Goal: Information Seeking & Learning: Learn about a topic

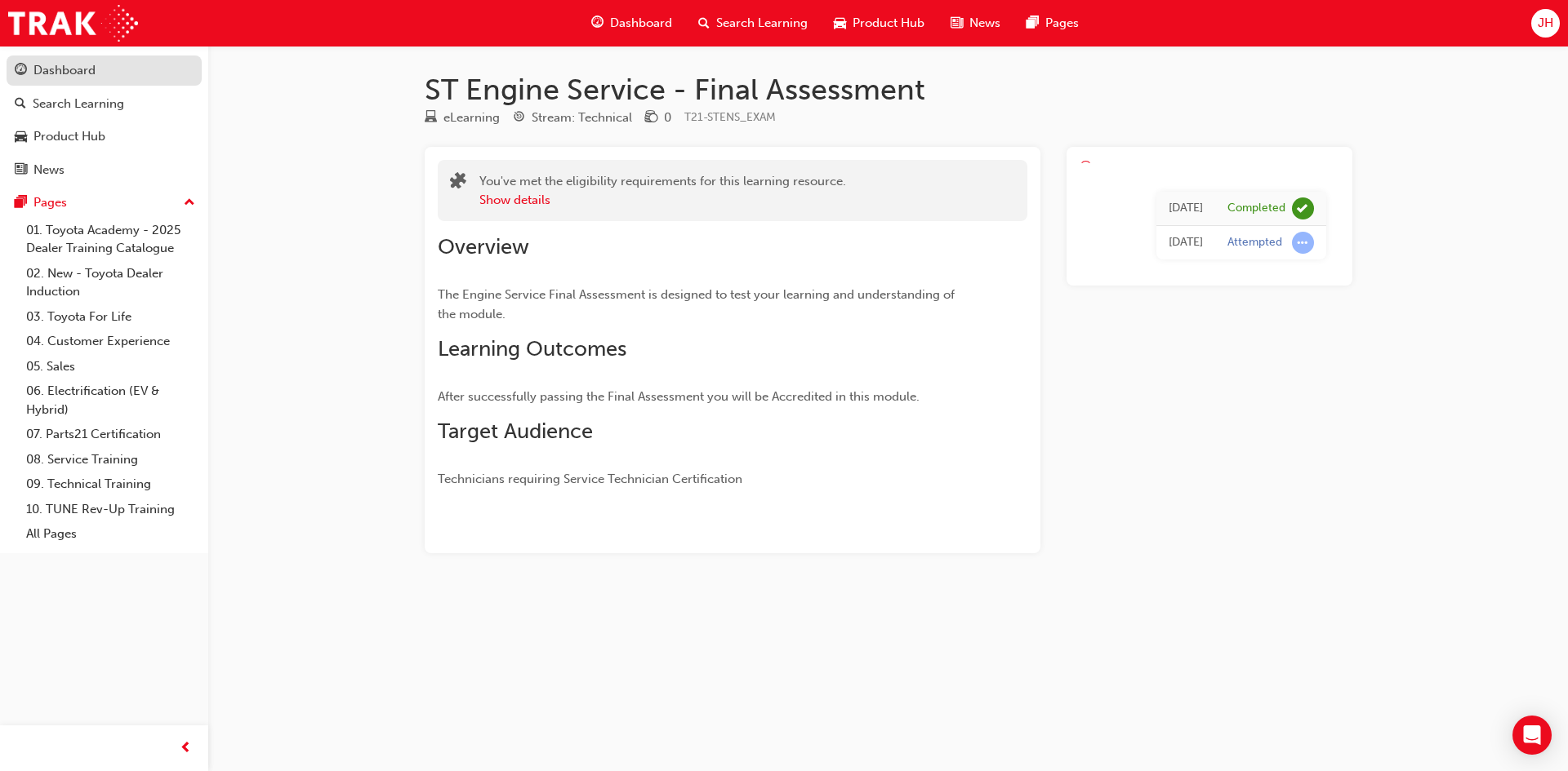
click at [21, 64] on span "guage-icon" at bounding box center [21, 71] width 12 height 15
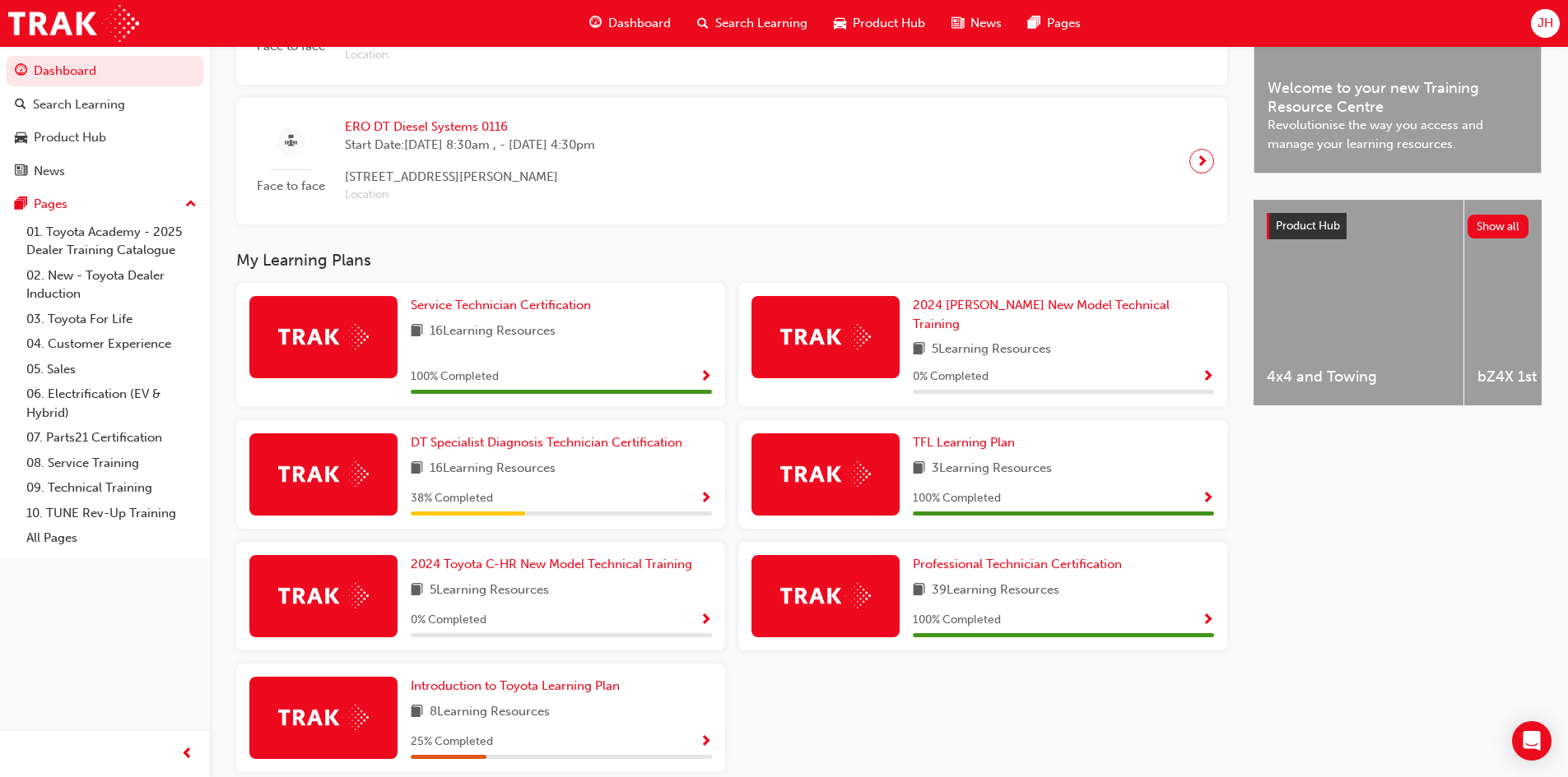
scroll to position [559, 0]
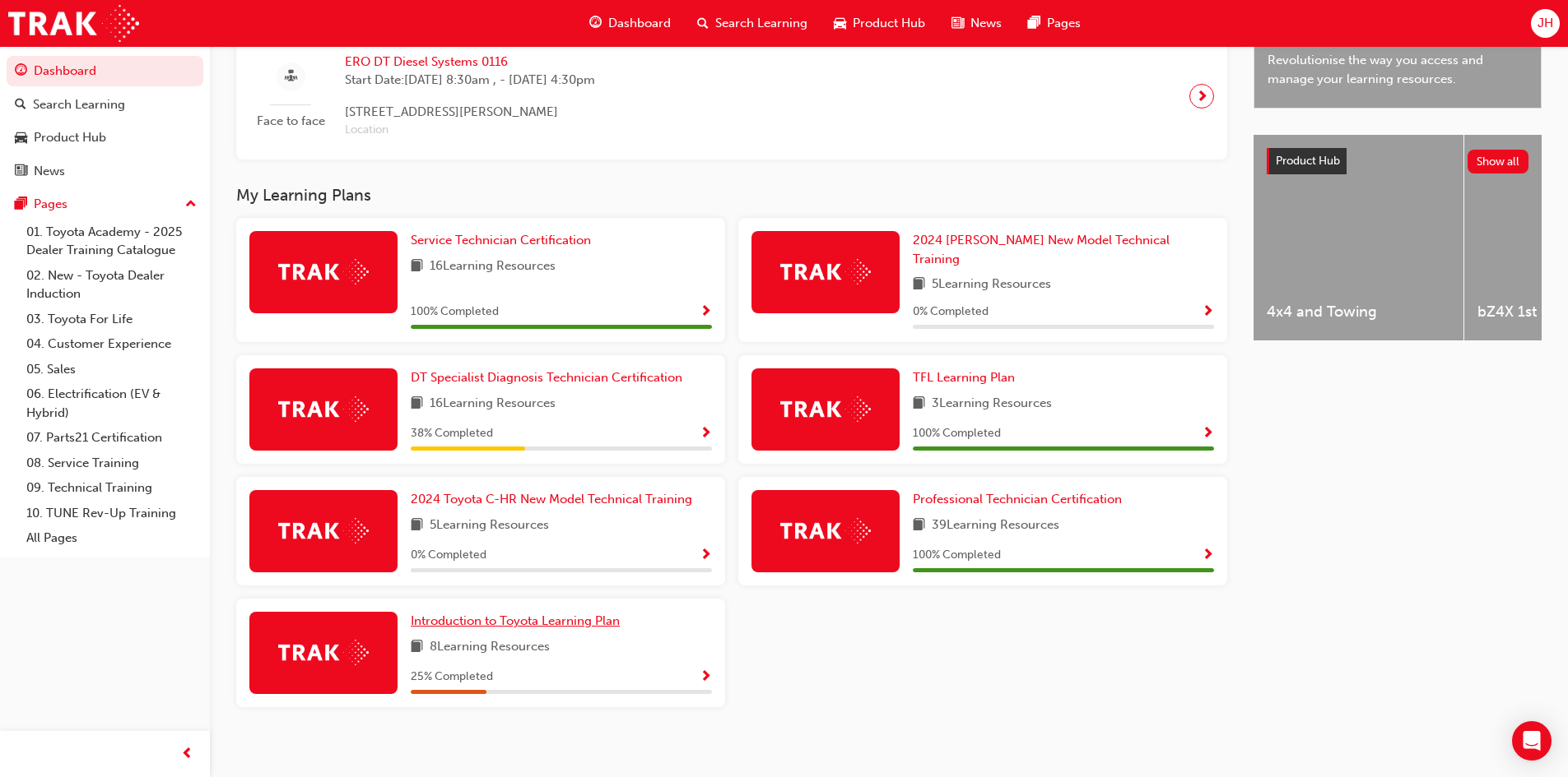
click at [576, 613] on span "Introduction to Toyota Learning Plan" at bounding box center [515, 621] width 209 height 15
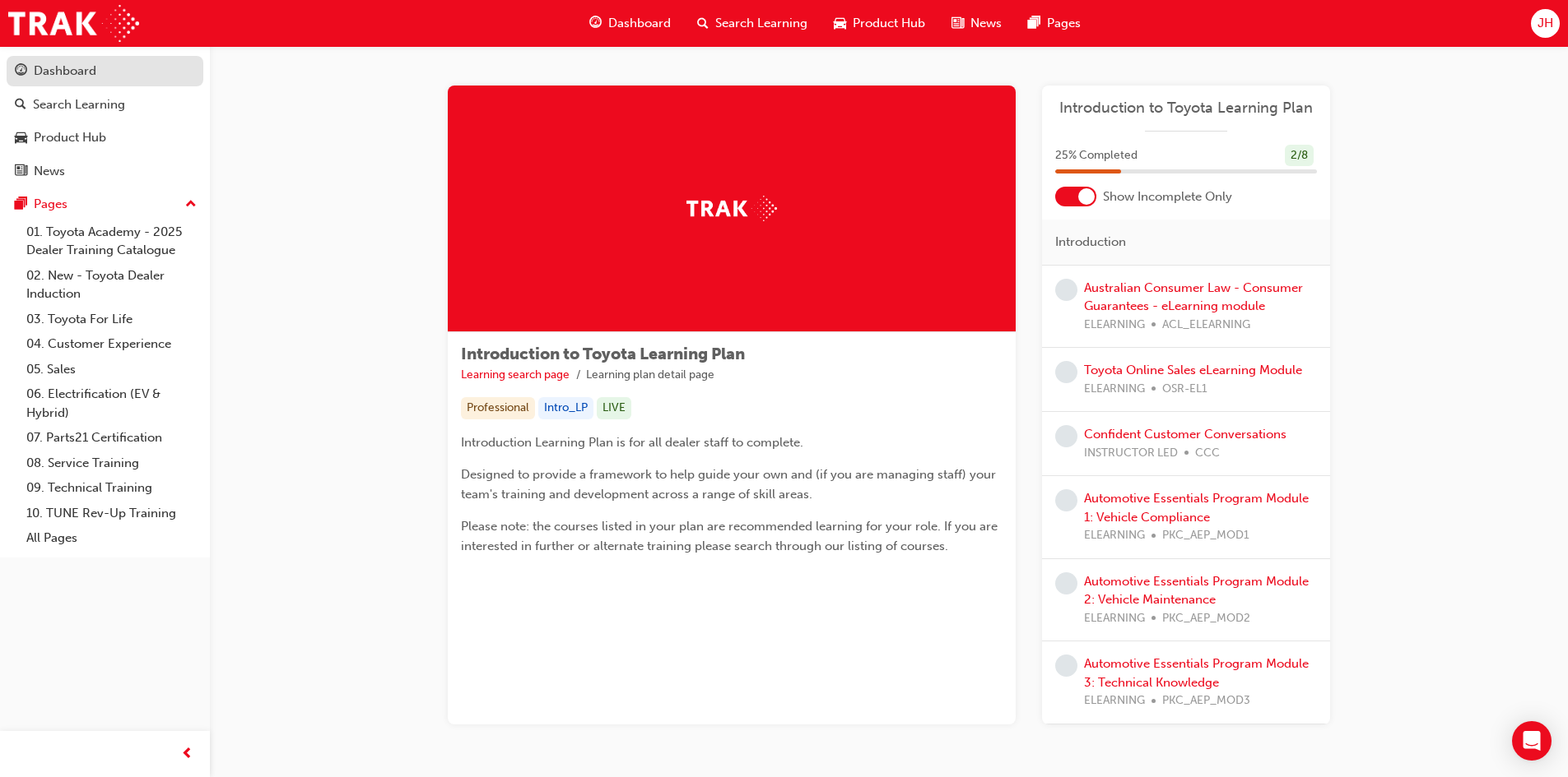
click at [38, 69] on div "Dashboard" at bounding box center [65, 71] width 63 height 19
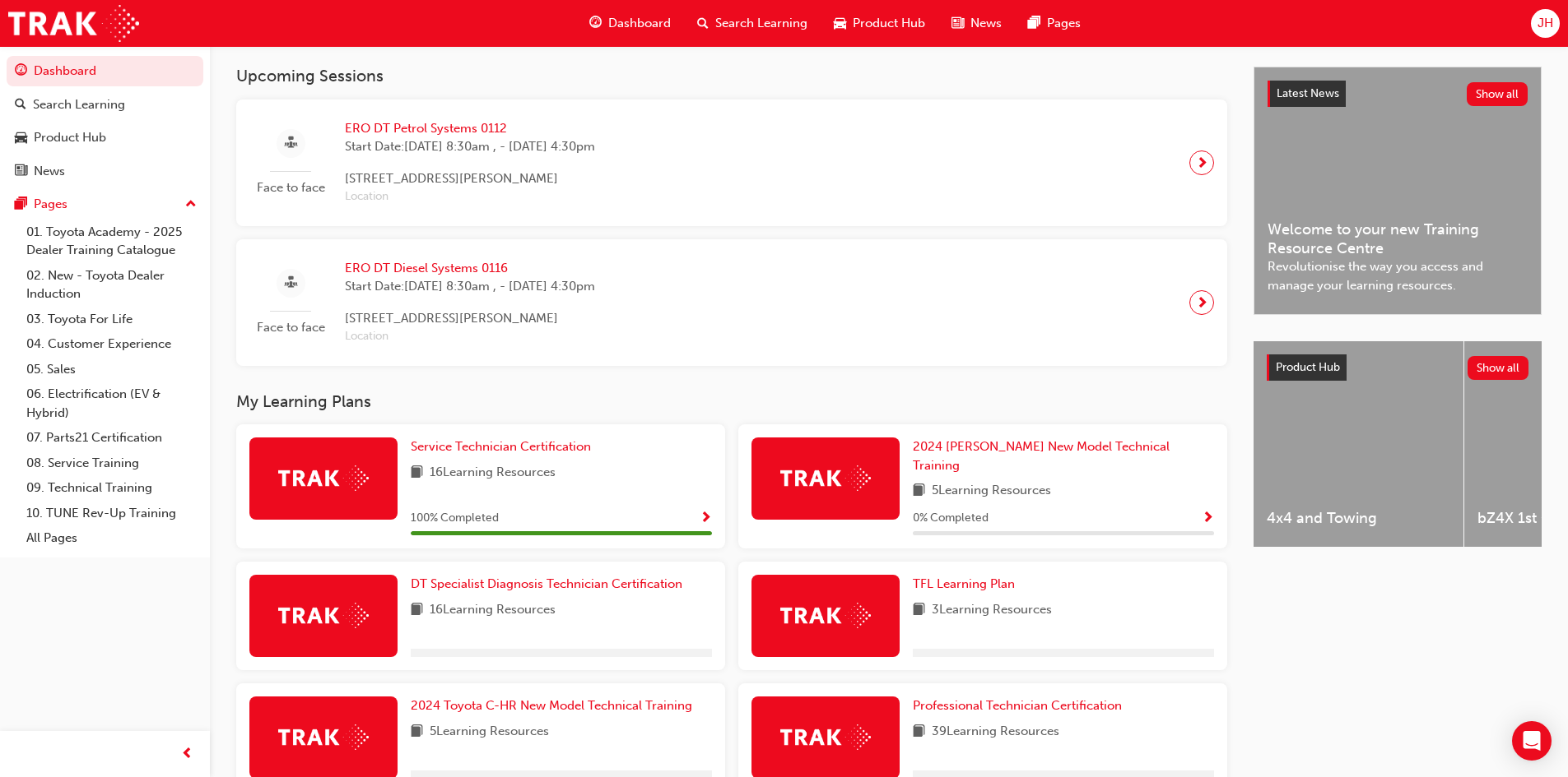
scroll to position [560, 0]
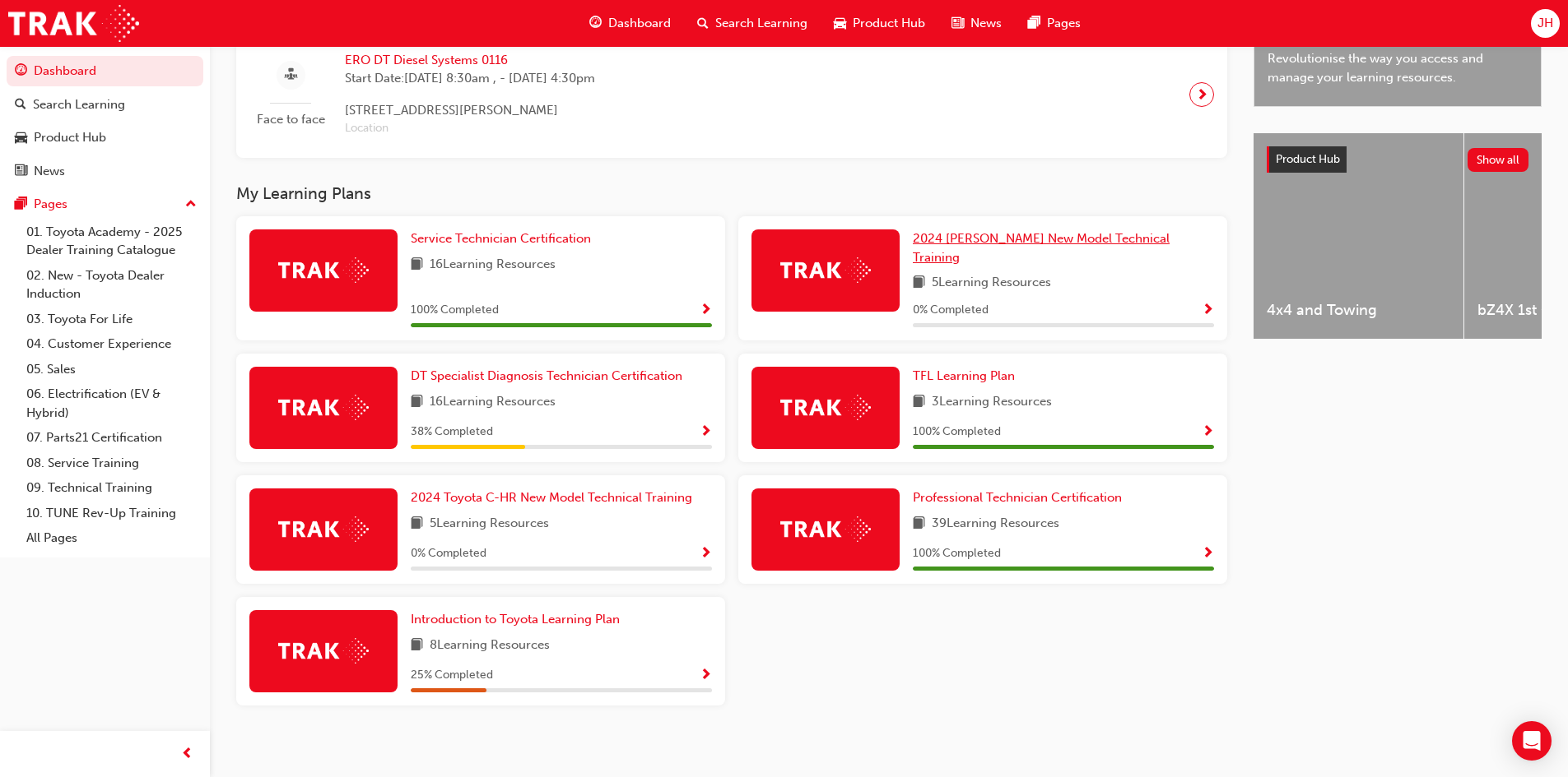
click at [987, 250] on span "2024 [PERSON_NAME] New Model Technical Training" at bounding box center [1041, 248] width 256 height 34
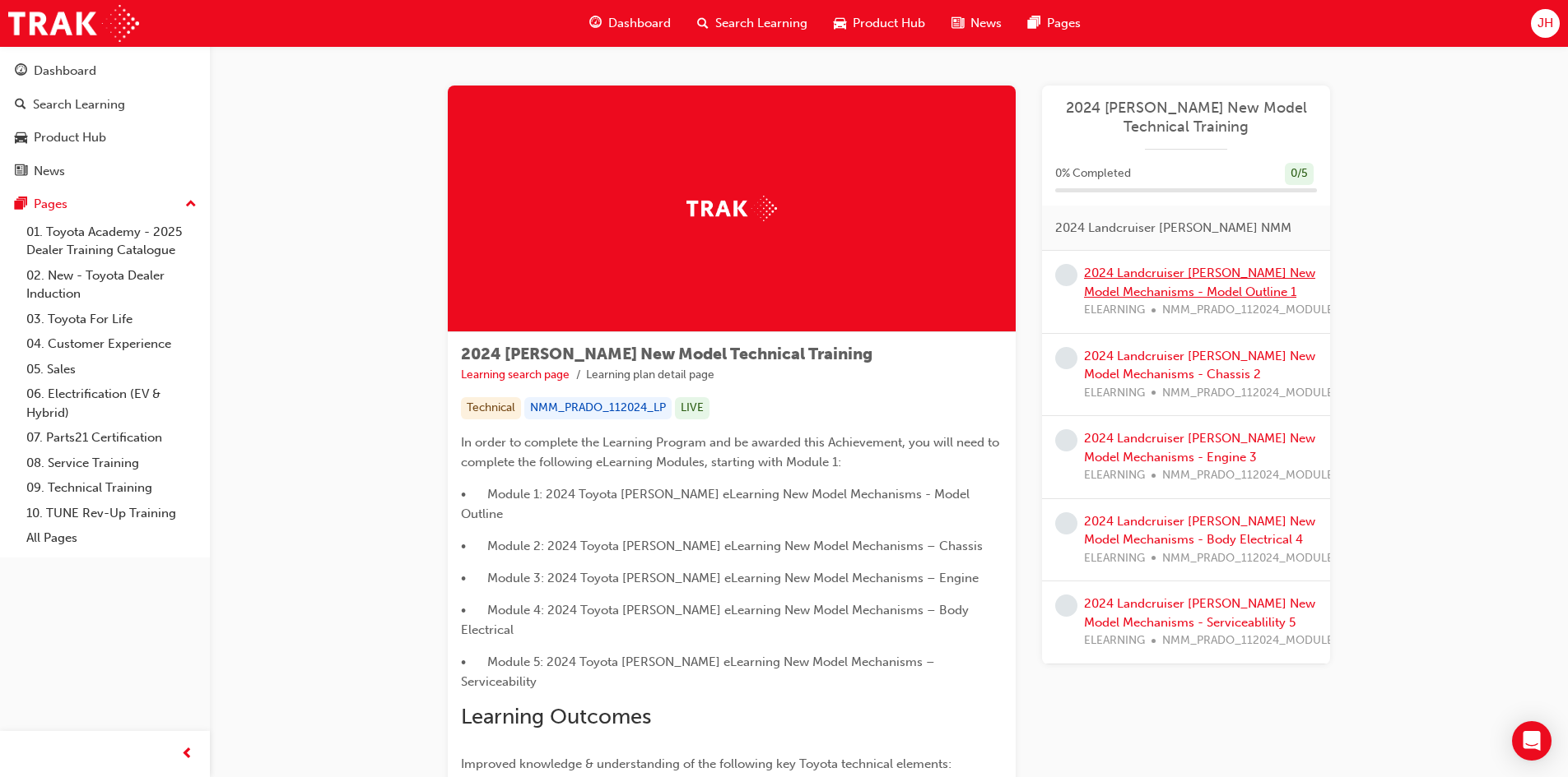
click at [1147, 279] on link "2024 Landcruiser [PERSON_NAME] New Model Mechanisms - Model Outline 1" at bounding box center [1200, 282] width 232 height 34
click at [26, 74] on span "guage-icon" at bounding box center [21, 72] width 12 height 15
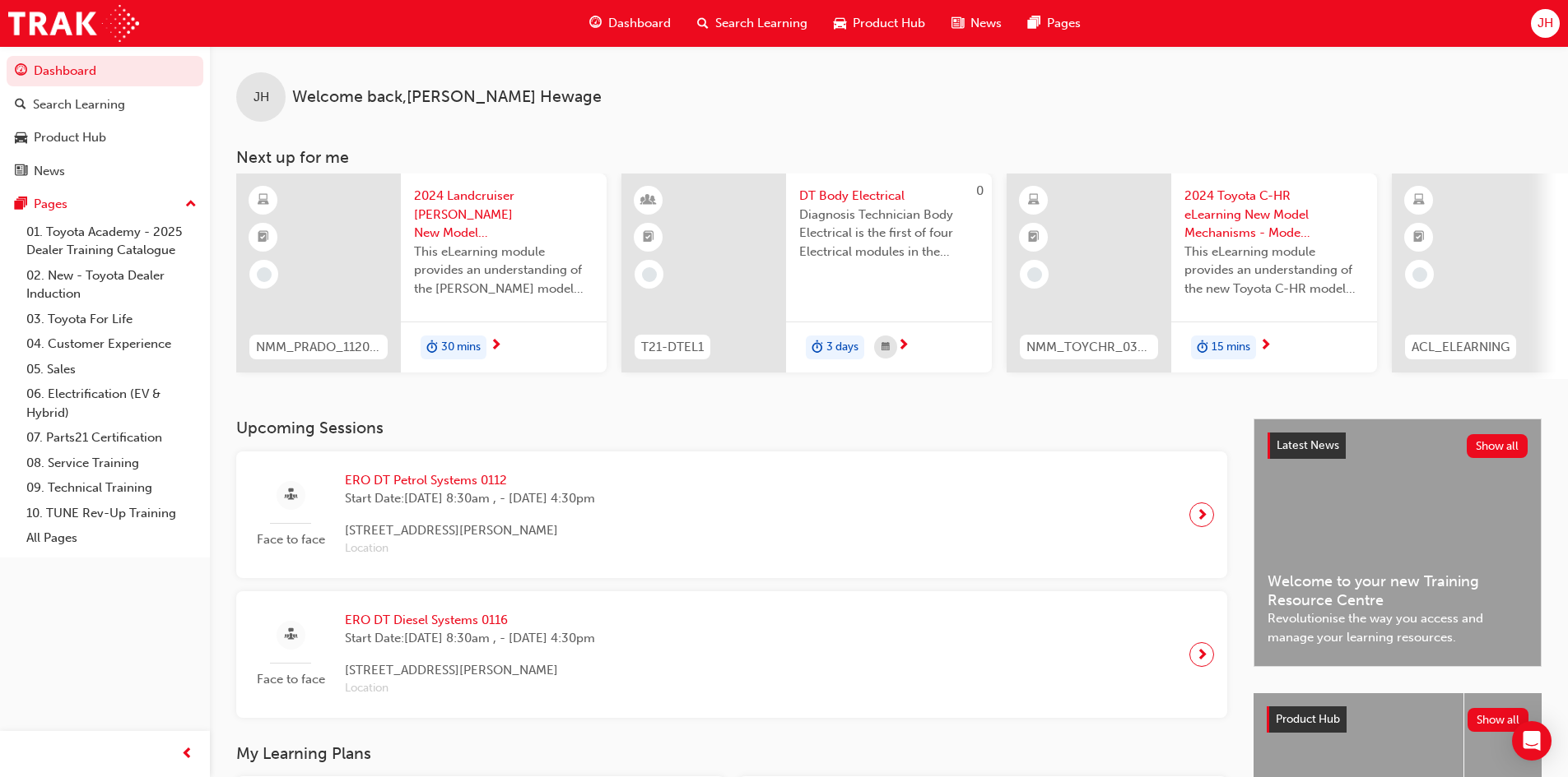
click at [833, 193] on span "DT Body Electrical" at bounding box center [888, 196] width 179 height 19
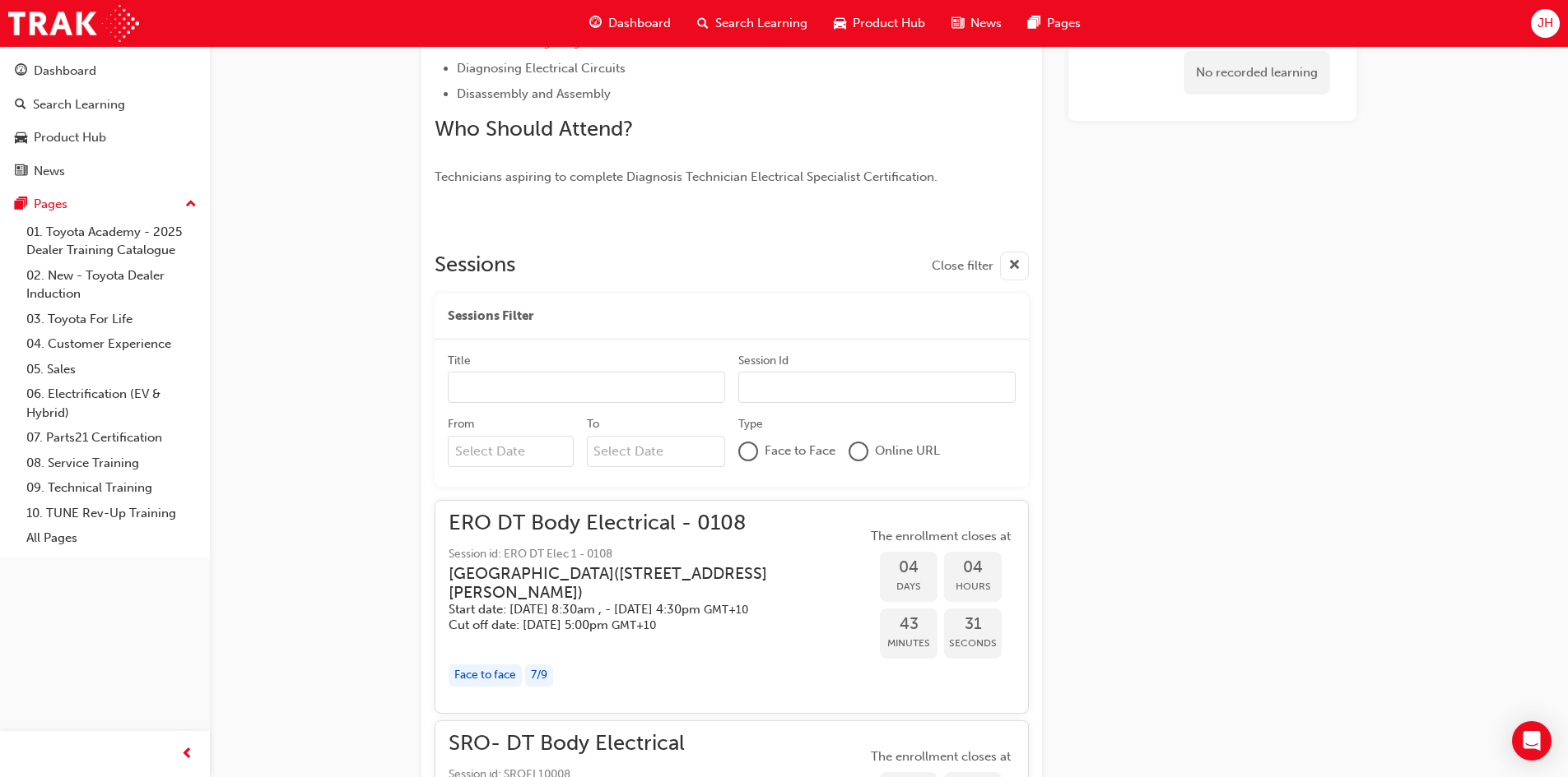
scroll to position [684, 0]
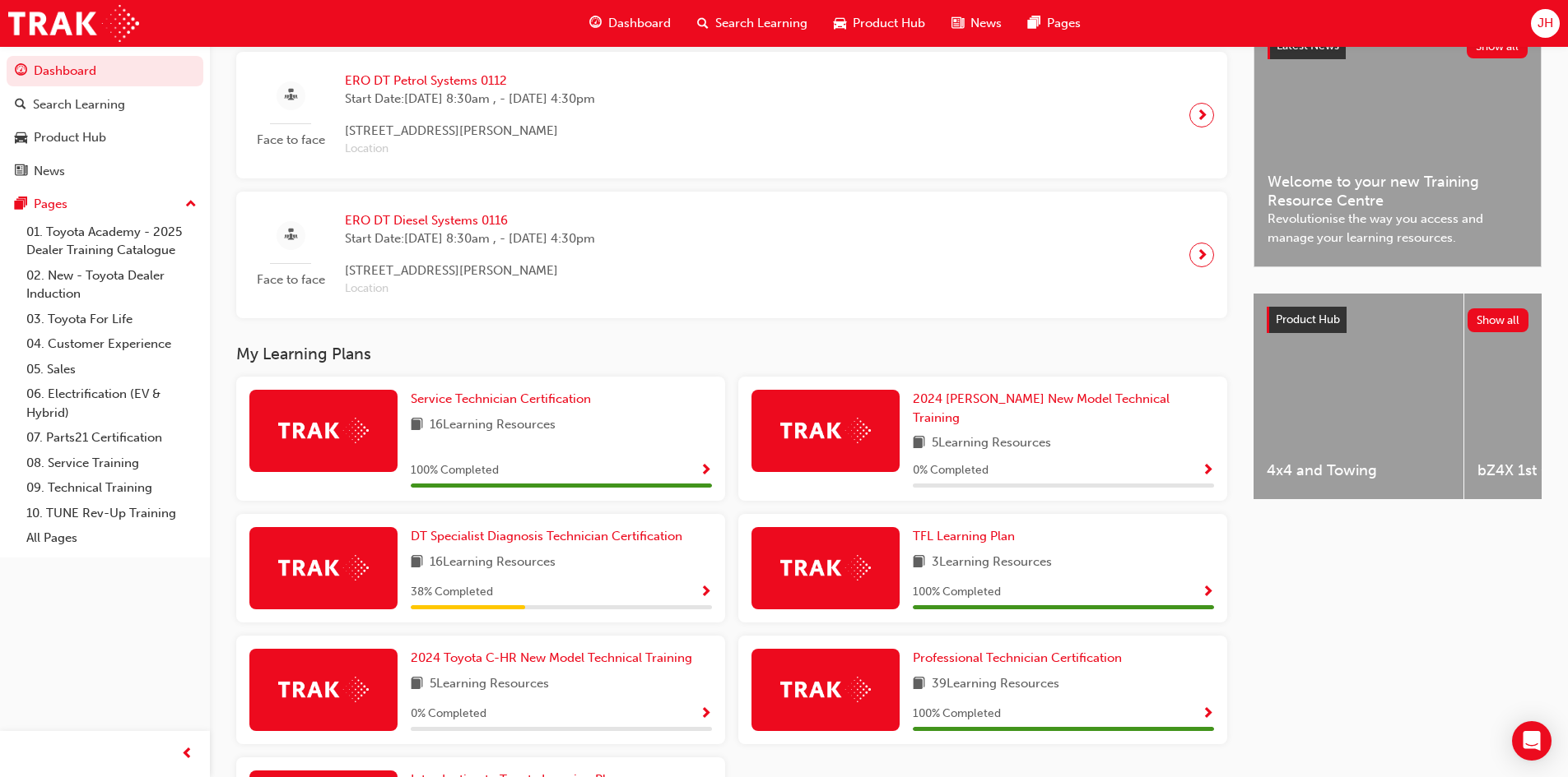
scroll to position [412, 0]
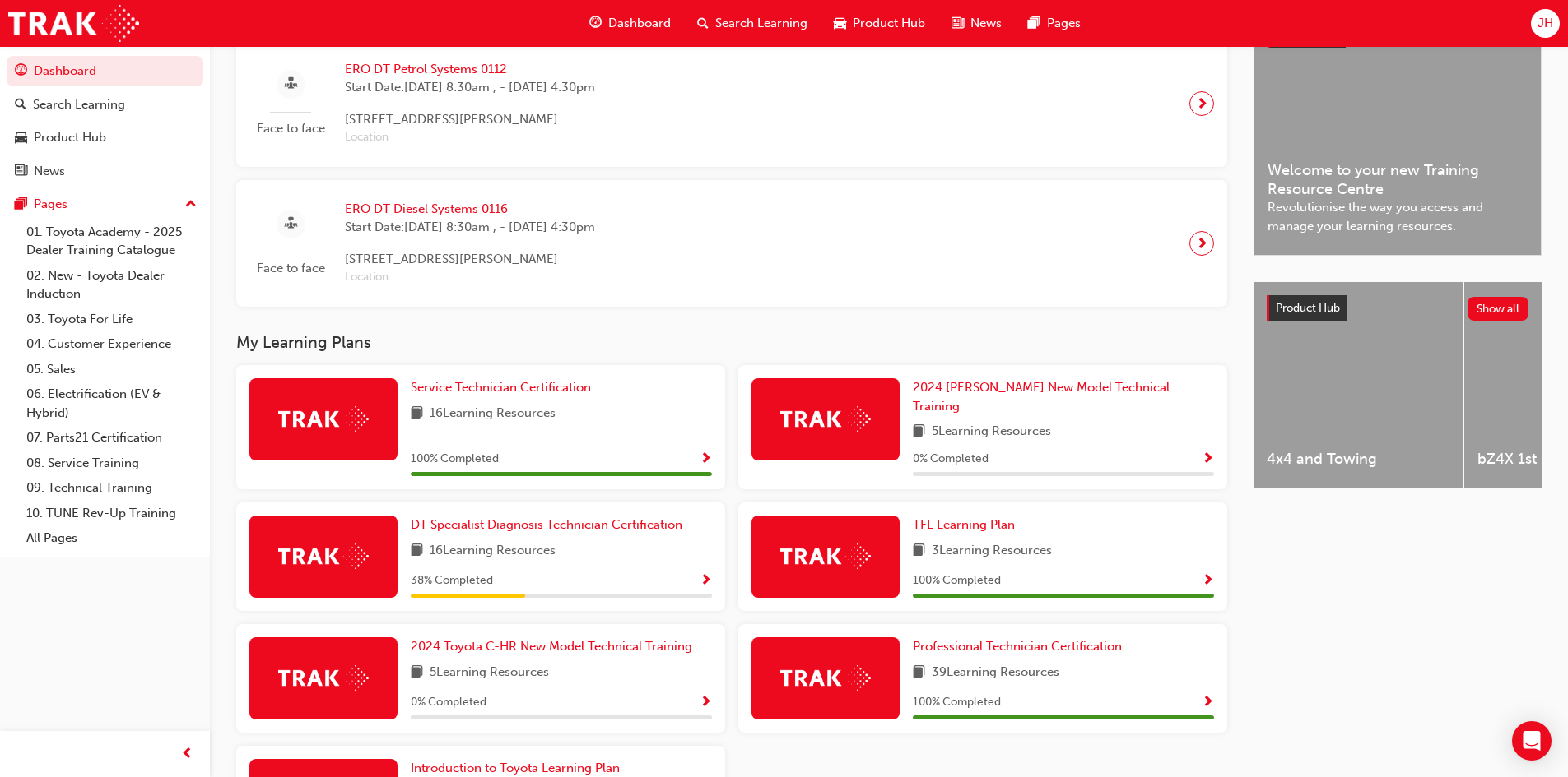
click at [476, 517] on span "DT Specialist Diagnosis Technician Certification" at bounding box center [547, 525] width 271 height 15
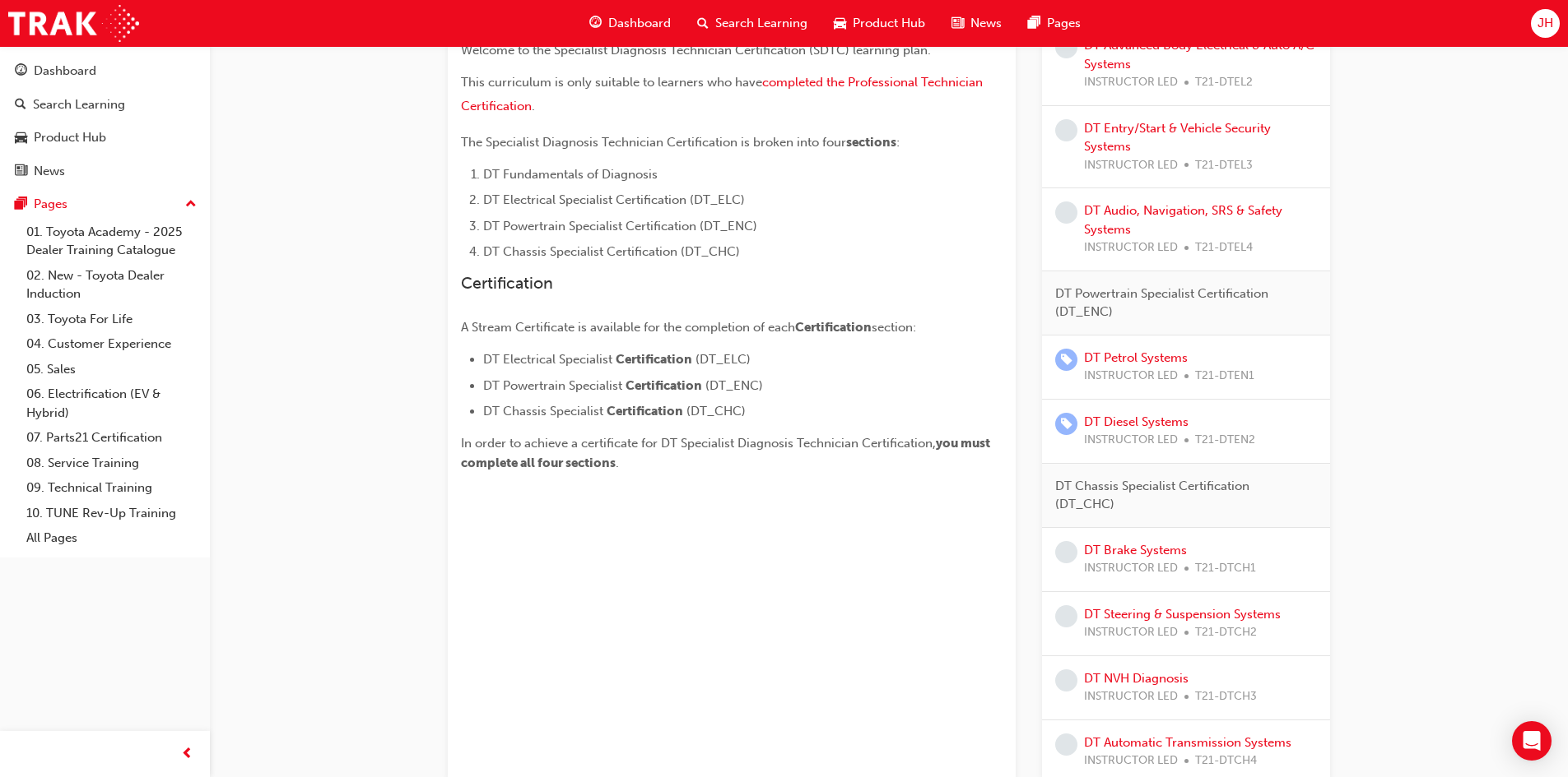
scroll to position [520, 0]
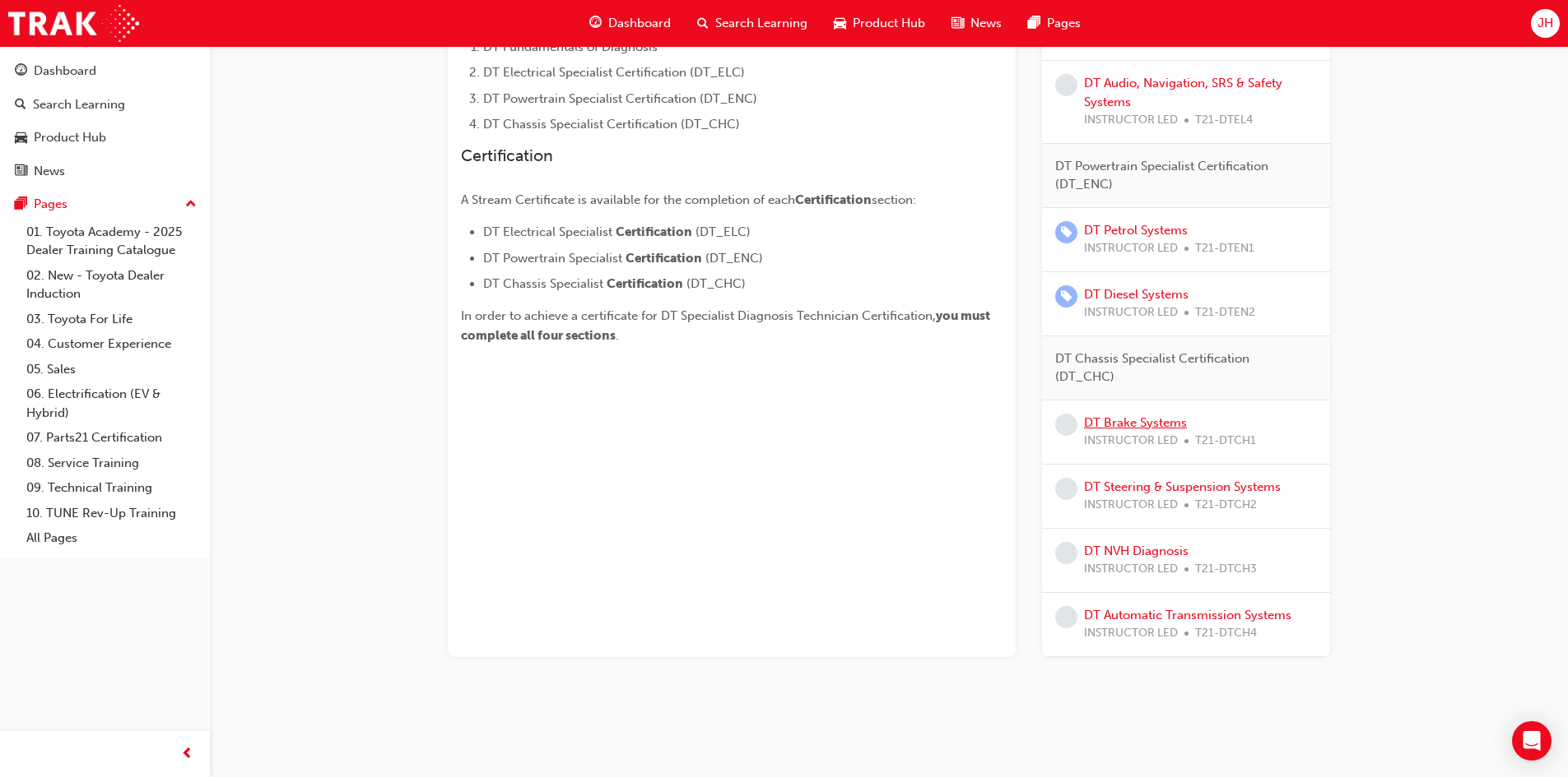
click at [1124, 419] on link "DT Brake Systems" at bounding box center [1135, 423] width 103 height 15
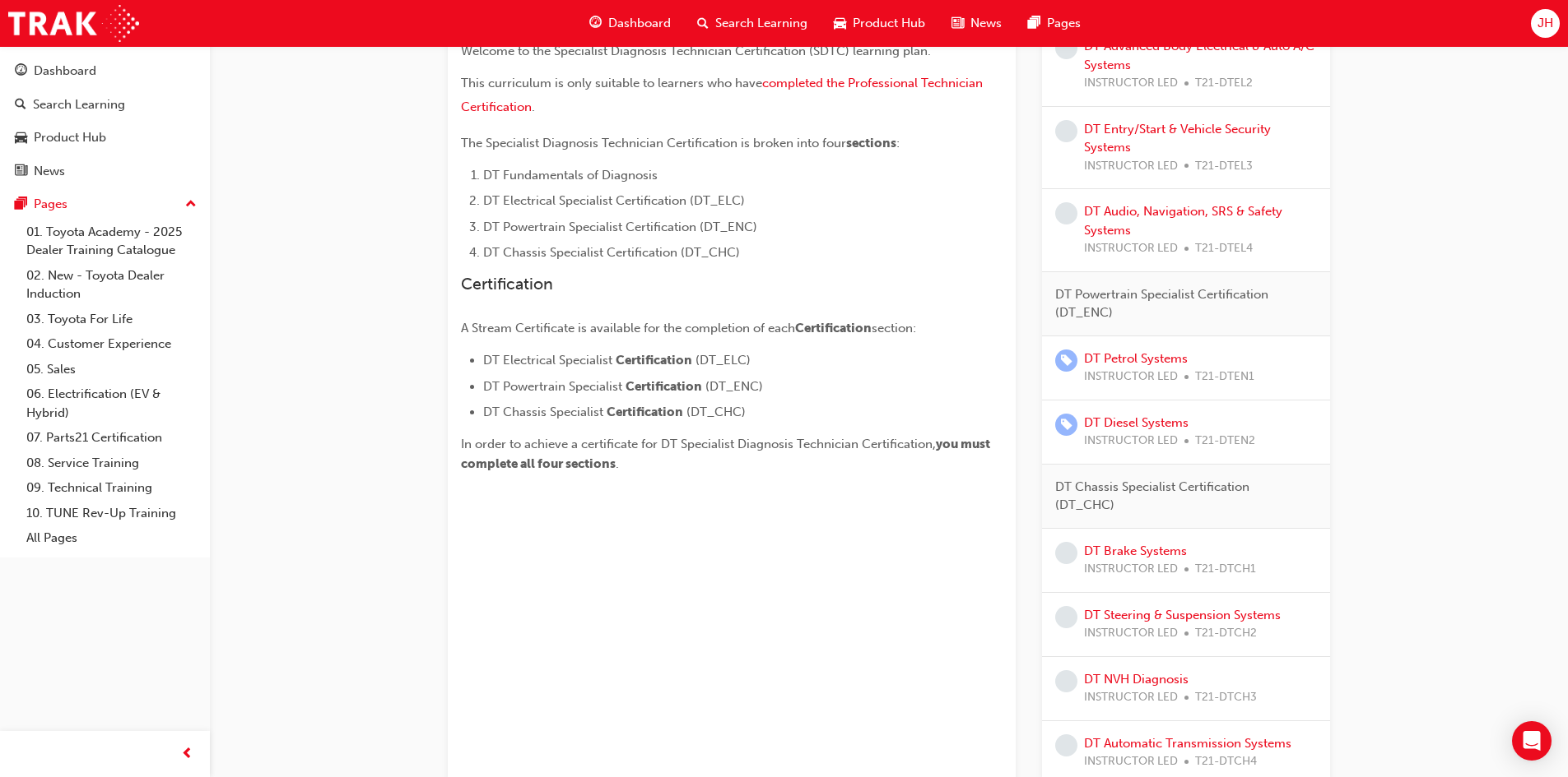
scroll to position [520, 0]
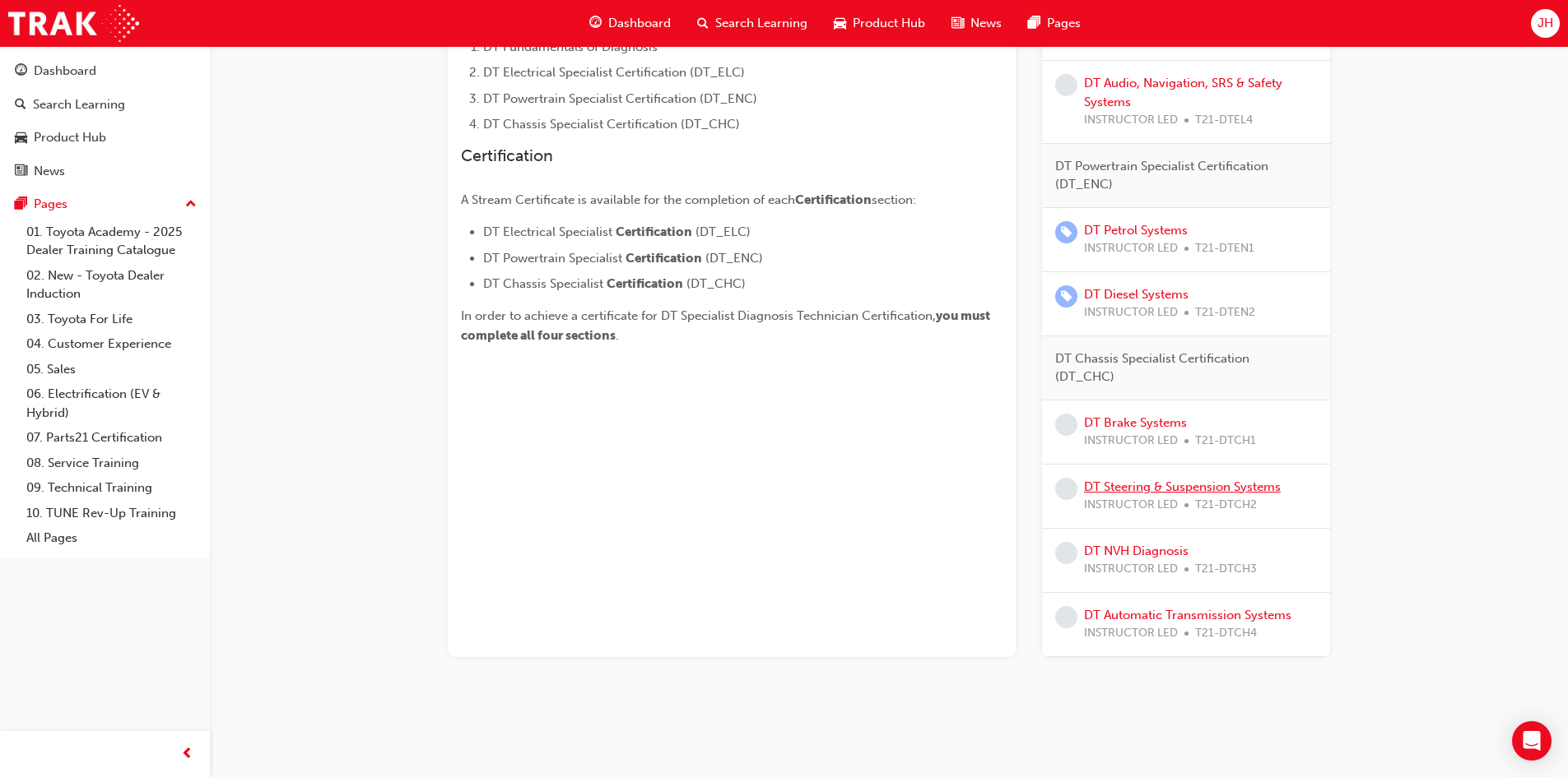
click at [1126, 492] on link "DT Steering & Suspension Systems" at bounding box center [1183, 487] width 197 height 15
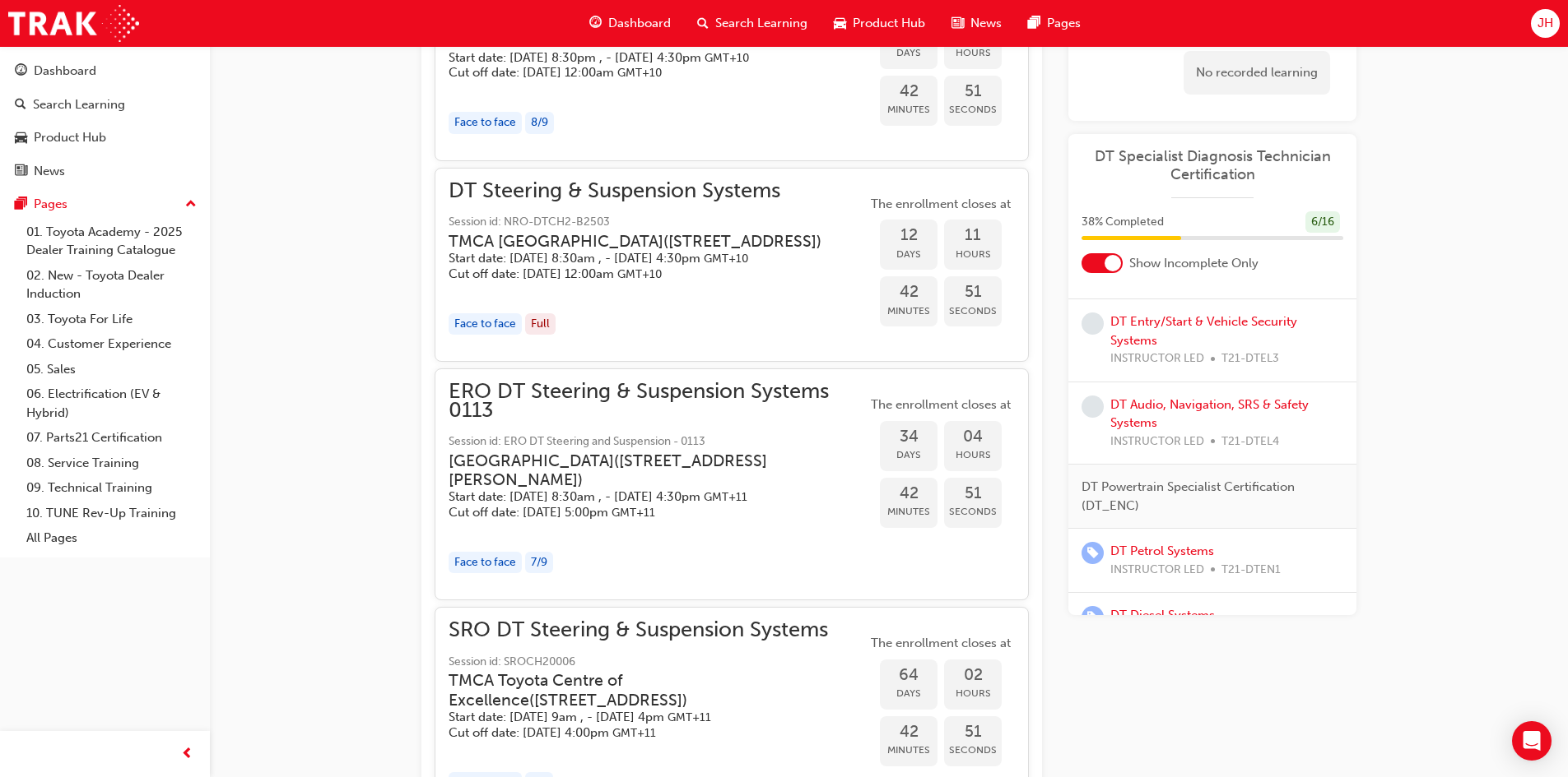
scroll to position [1424, 0]
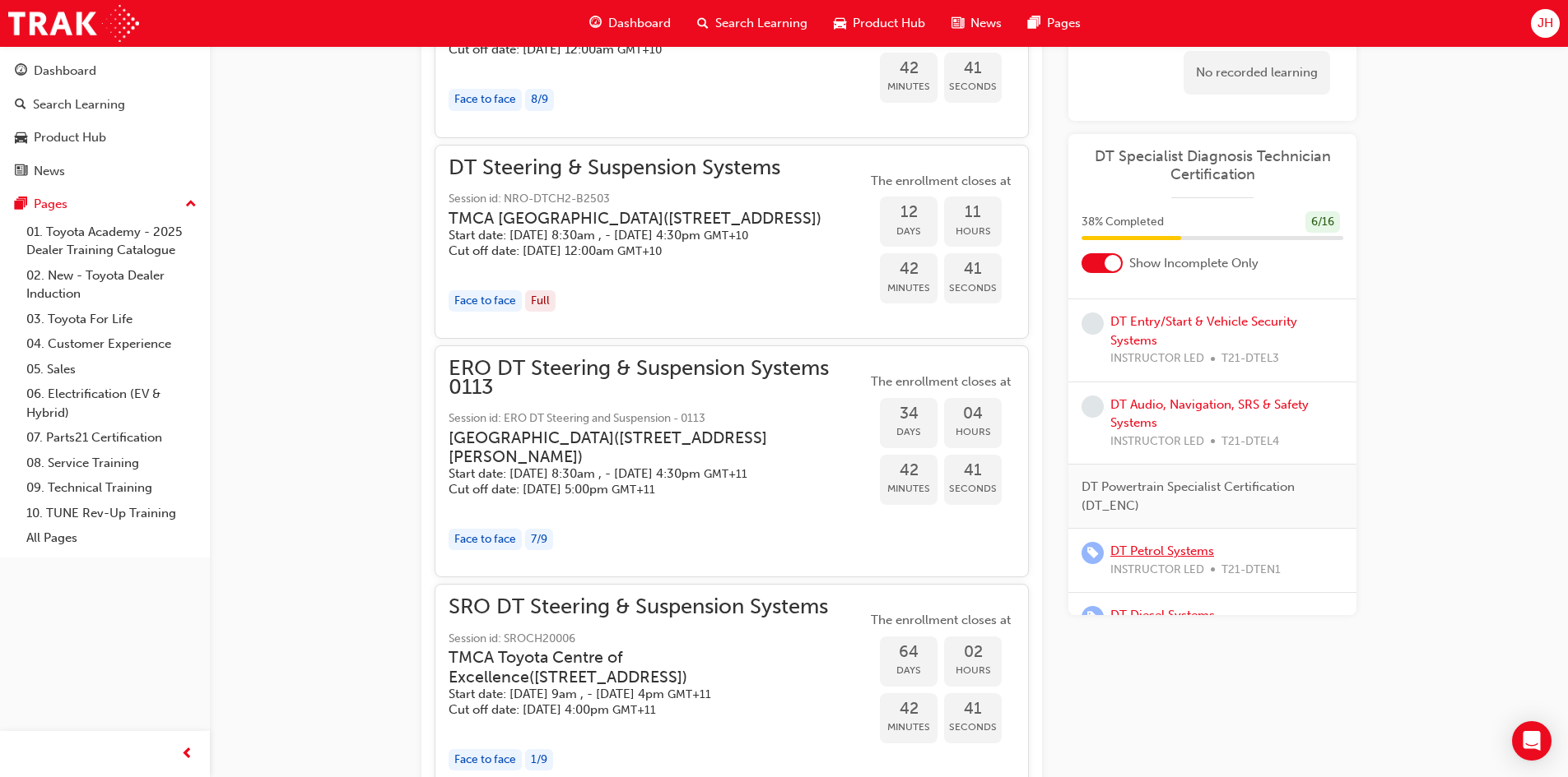
click at [1171, 559] on link "DT Petrol Systems" at bounding box center [1161, 551] width 103 height 15
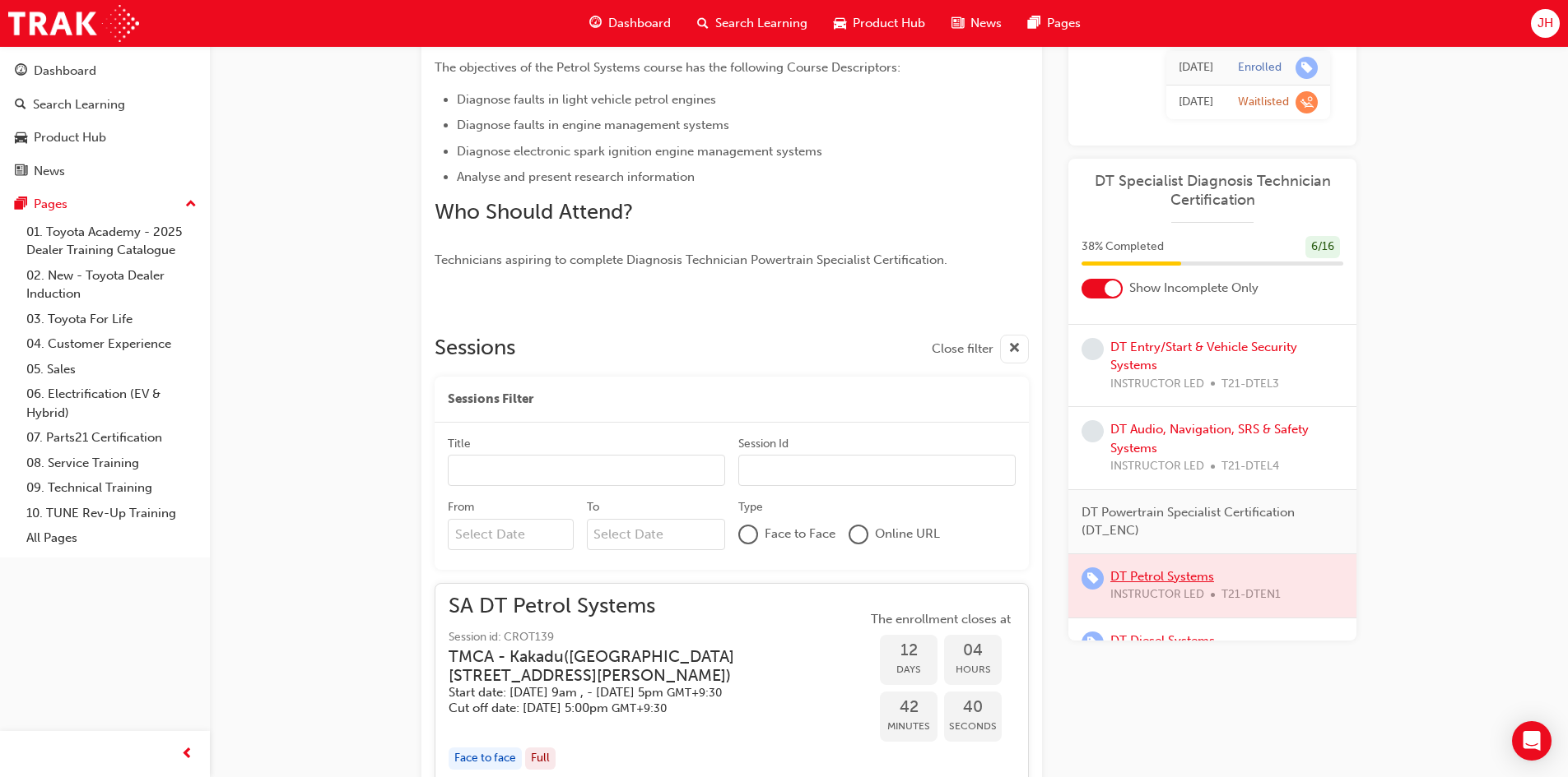
scroll to position [1263, 0]
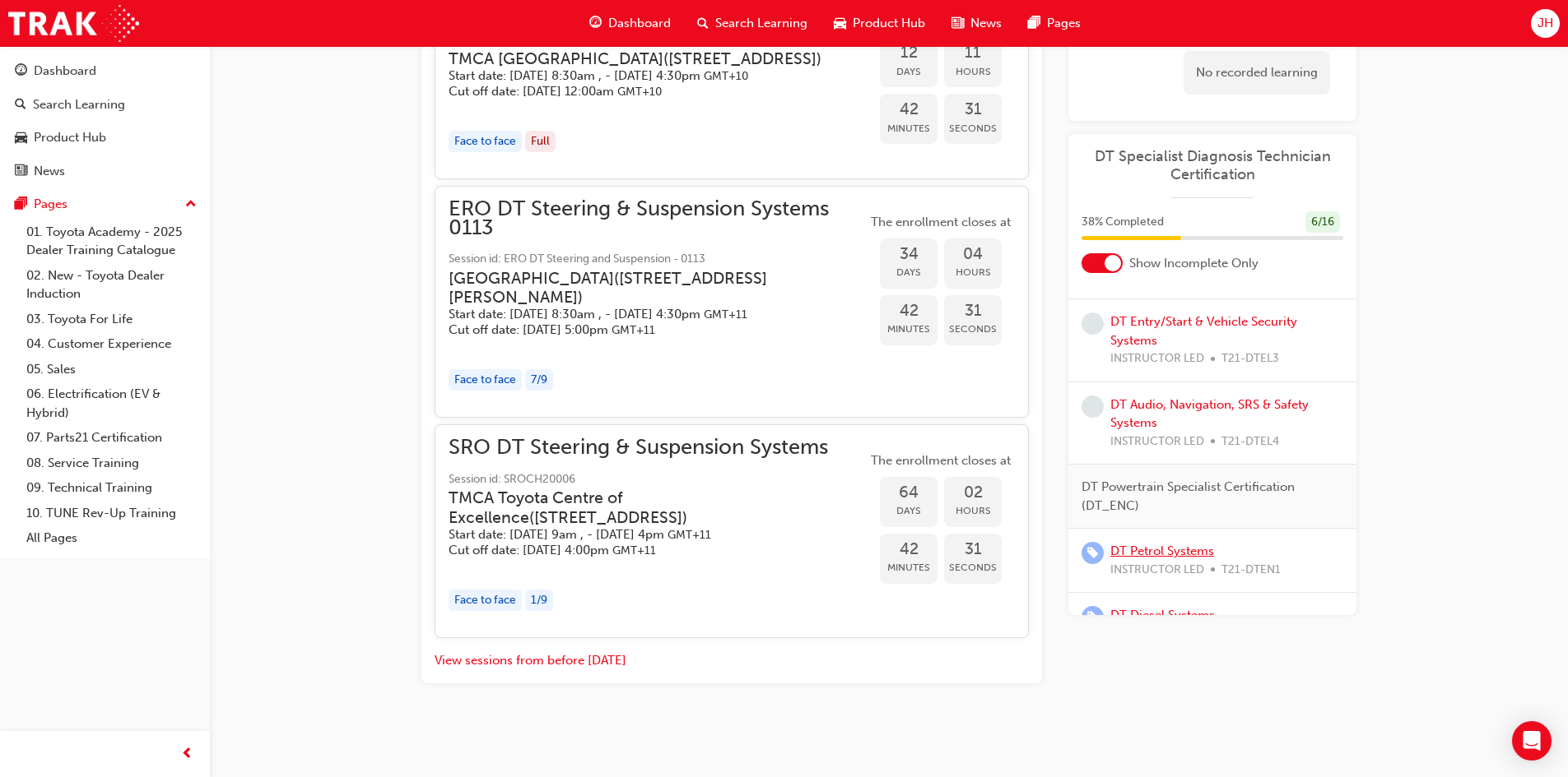
scroll to position [1260, 0]
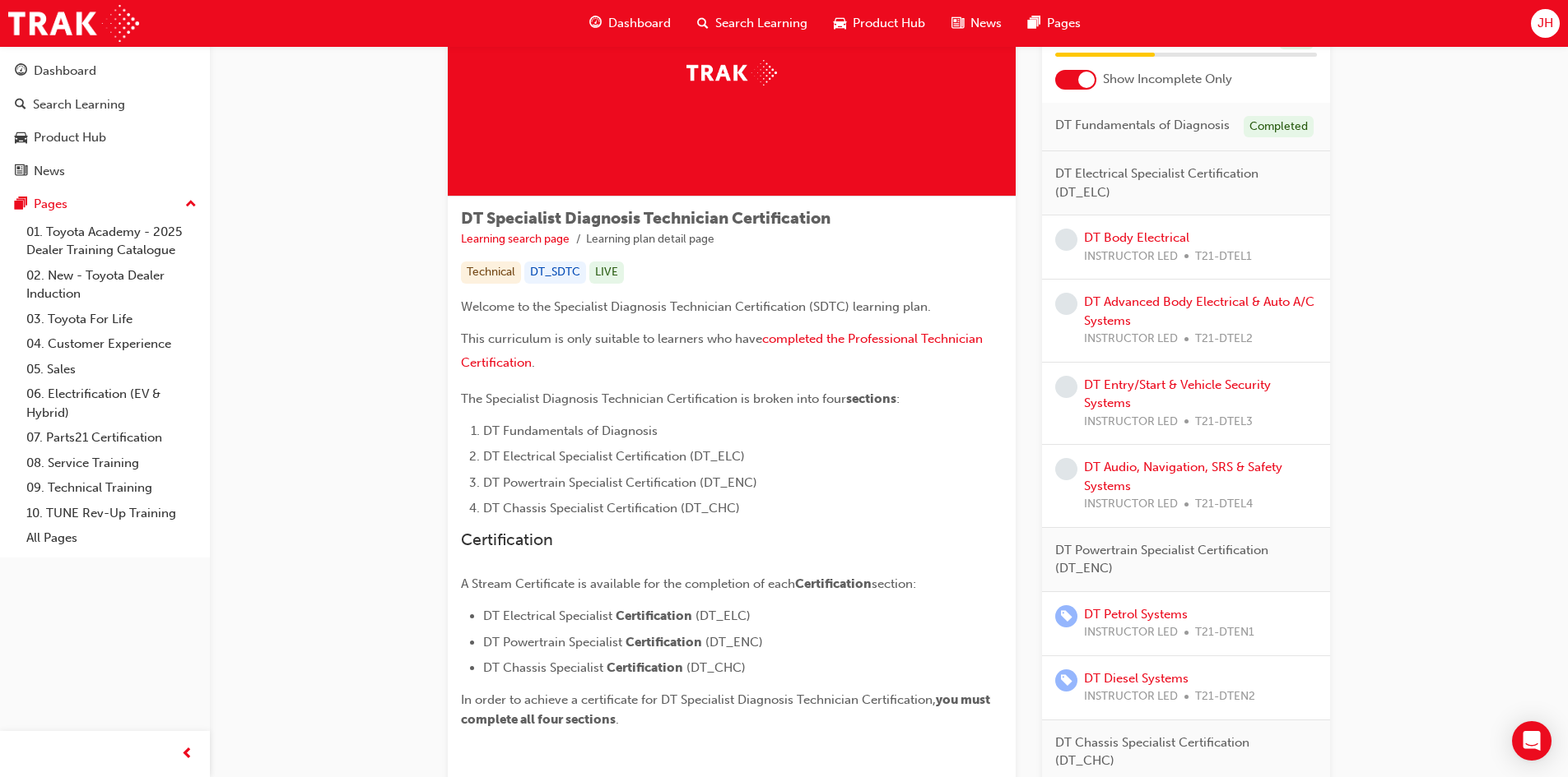
scroll to position [164, 0]
